Goal: Task Accomplishment & Management: Manage account settings

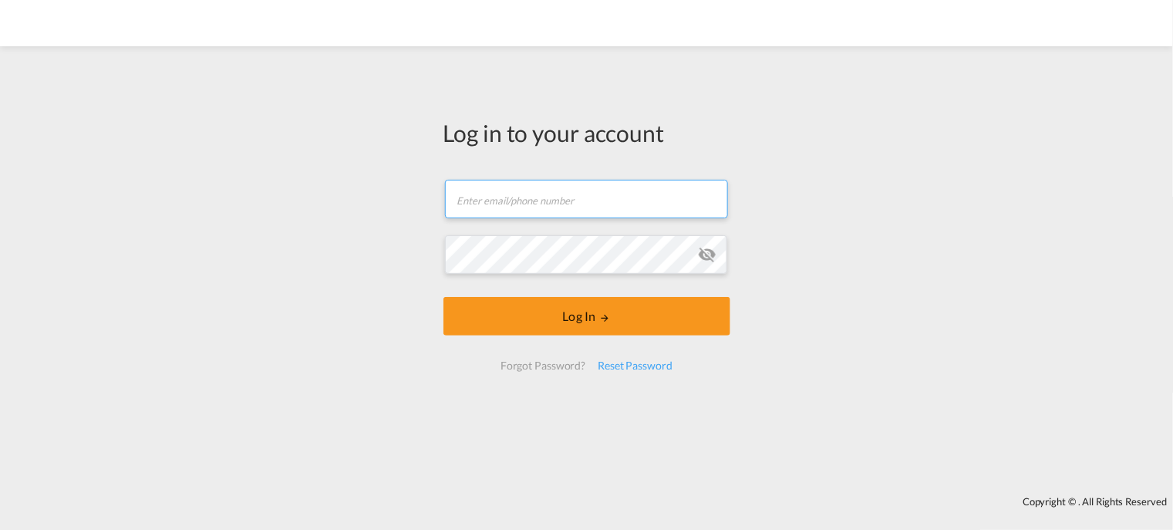
click at [520, 200] on input "text" at bounding box center [586, 199] width 283 height 39
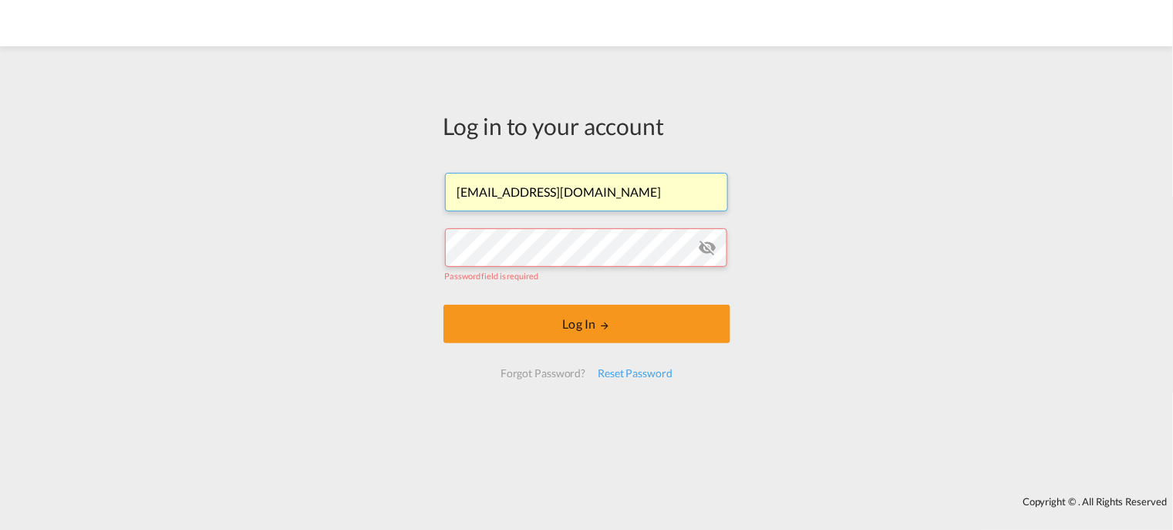
click at [566, 202] on input "[EMAIL_ADDRESS][DOMAIN_NAME]" at bounding box center [586, 192] width 283 height 39
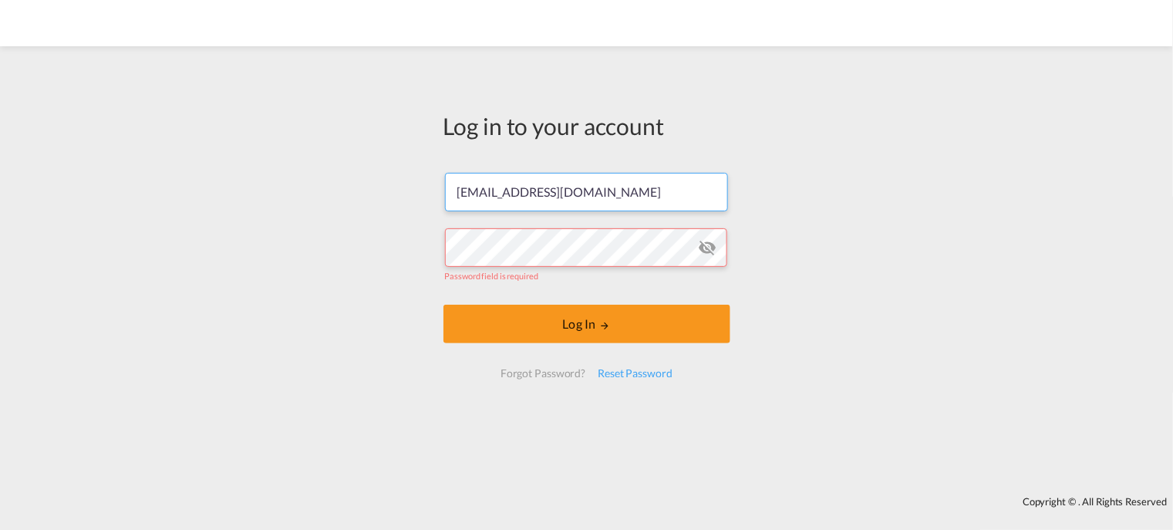
drag, startPoint x: 490, startPoint y: 189, endPoint x: 416, endPoint y: 189, distance: 74.8
click at [416, 189] on div "Log in to your account k.hulis@gosynergie.com Password field is required Log In…" at bounding box center [586, 271] width 1173 height 434
type input "ocean@gosynergie.com"
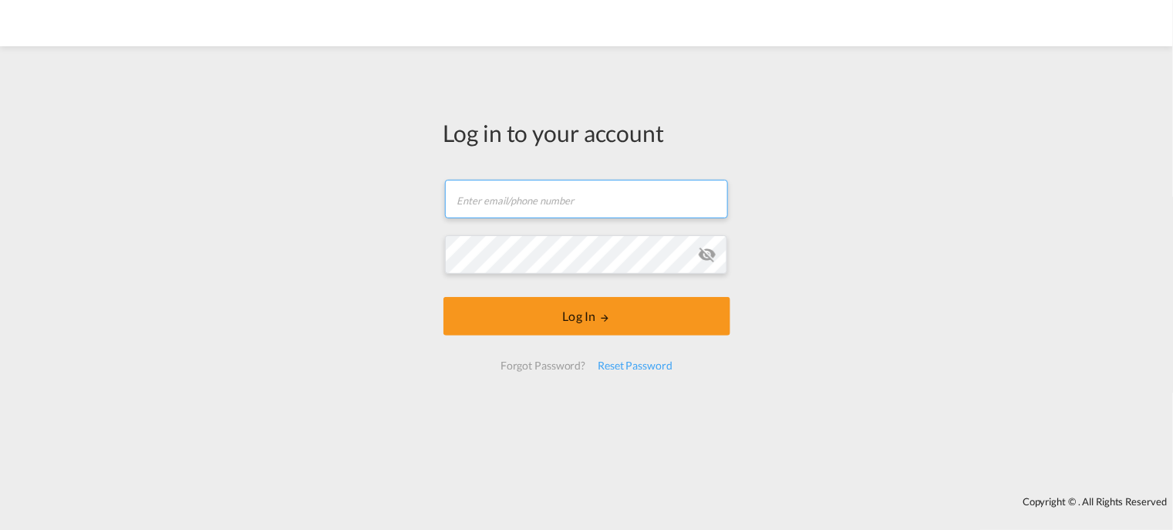
click at [590, 194] on input "text" at bounding box center [586, 199] width 283 height 39
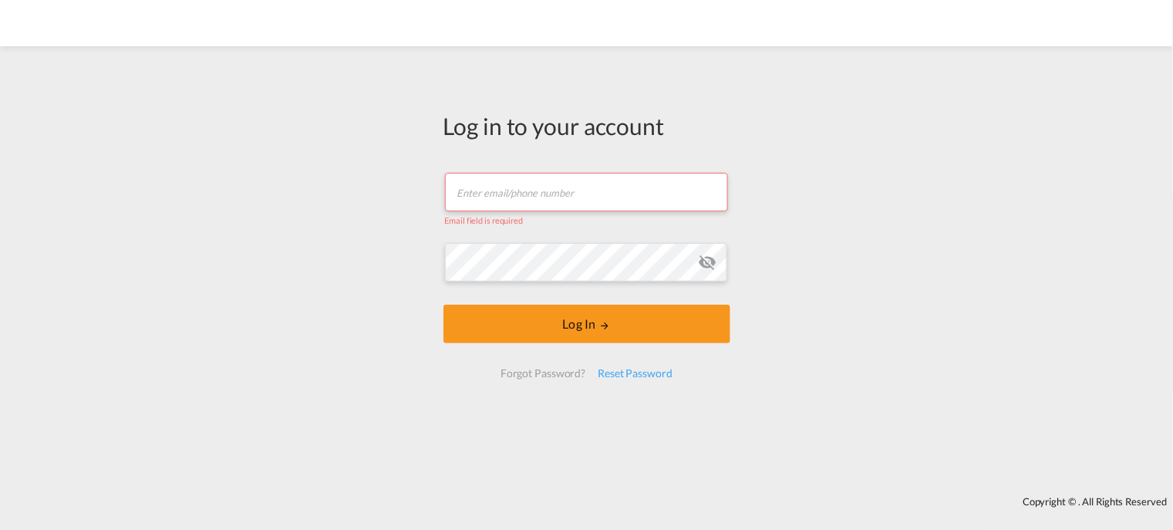
click at [352, 89] on div "Log in to your account Email field is required Password field is required Log I…" at bounding box center [586, 271] width 1173 height 434
click at [520, 191] on input "text" at bounding box center [586, 192] width 283 height 39
click at [767, 191] on div "Log in to your account Email field is required Password field is required Log I…" at bounding box center [586, 271] width 1173 height 434
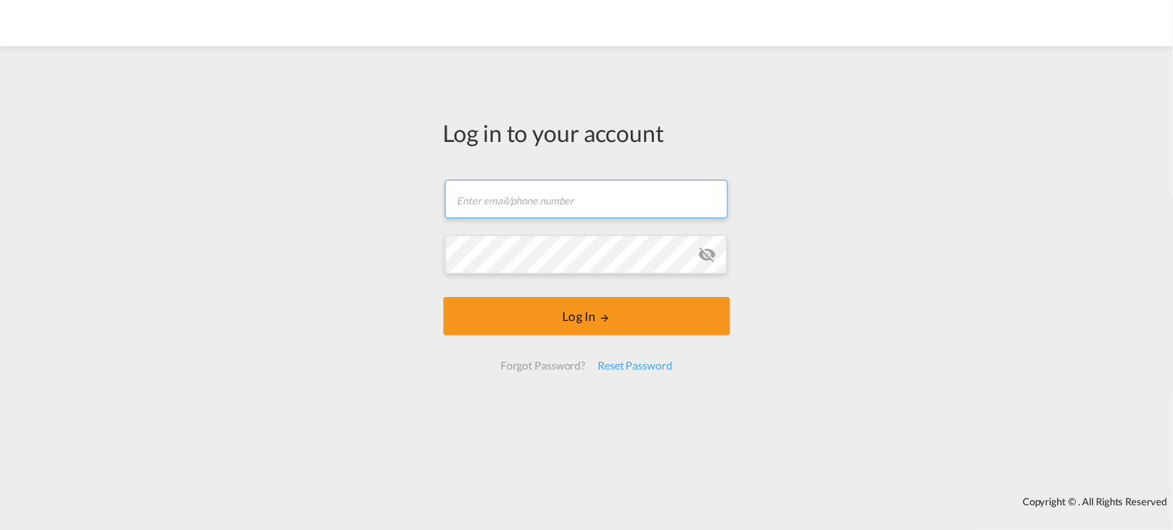
click at [536, 188] on input "text" at bounding box center [586, 199] width 283 height 39
click at [545, 204] on input "text" at bounding box center [586, 199] width 283 height 39
type input "k.hulis@gosynergie.com"
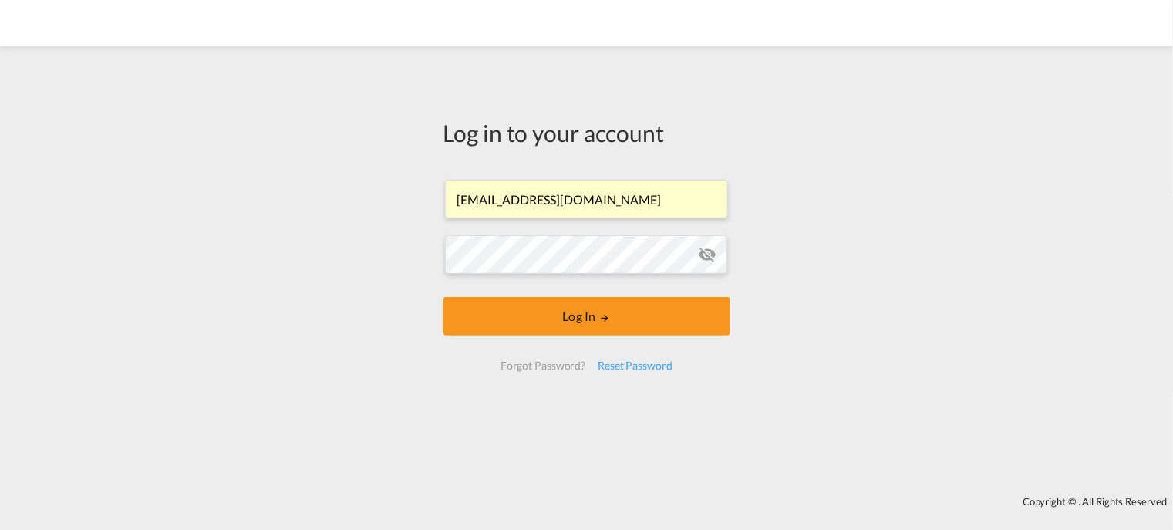
click at [241, 160] on div "Log in to your account k.hulis@gosynergie.com Password field is required Log In…" at bounding box center [586, 271] width 1173 height 434
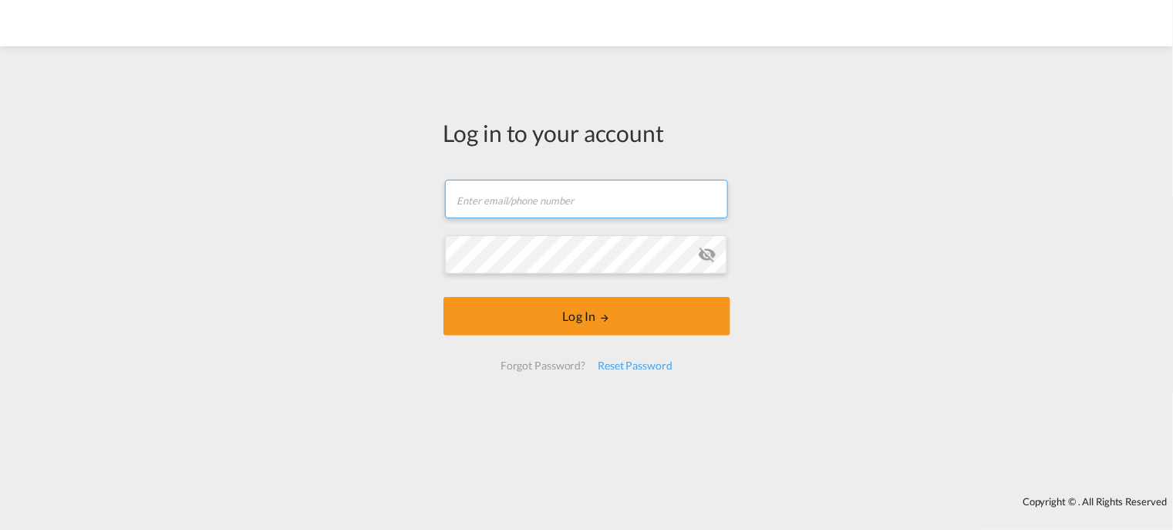
click at [581, 193] on input "text" at bounding box center [586, 199] width 283 height 39
